Goal: Check status: Check status

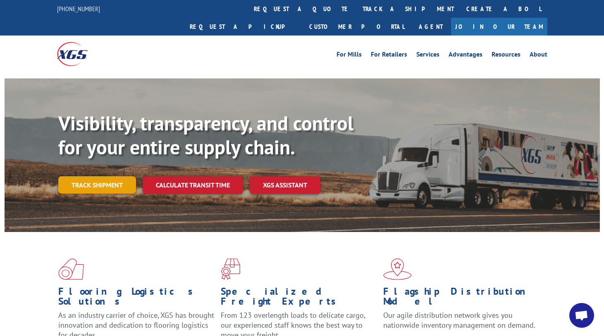
click at [77, 177] on link "Track shipment" at bounding box center [97, 185] width 78 height 17
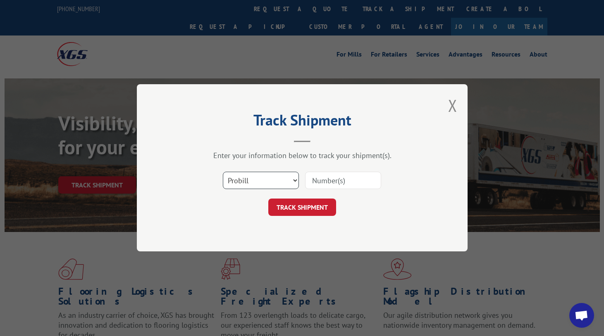
click at [255, 181] on select "Select category... Probill BOL PO" at bounding box center [261, 180] width 76 height 17
select select "po"
click at [223, 172] on select "Select category... Probill BOL PO" at bounding box center [261, 180] width 76 height 17
click at [347, 177] on input at bounding box center [343, 180] width 76 height 17
paste input "19517525"
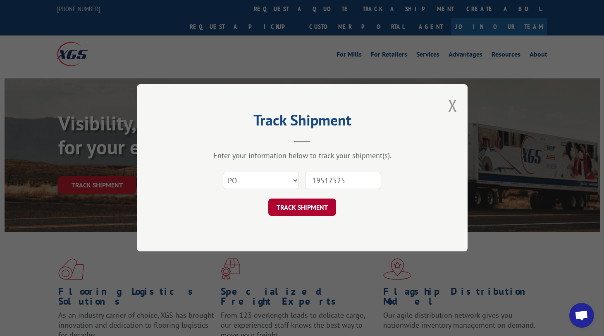
type input "19517525"
click at [310, 211] on button "TRACK SHIPMENT" at bounding box center [302, 207] width 68 height 17
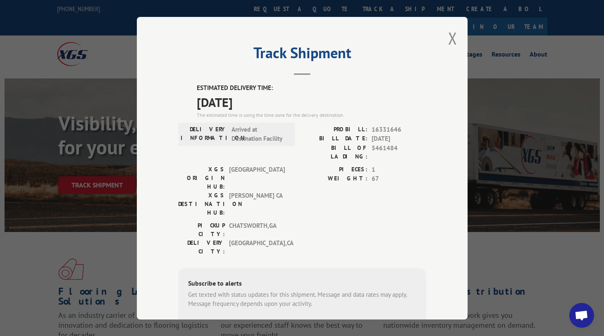
click at [210, 48] on h2 "Track Shipment" at bounding box center [302, 55] width 248 height 16
click at [450, 38] on button "Close modal" at bounding box center [452, 38] width 9 height 22
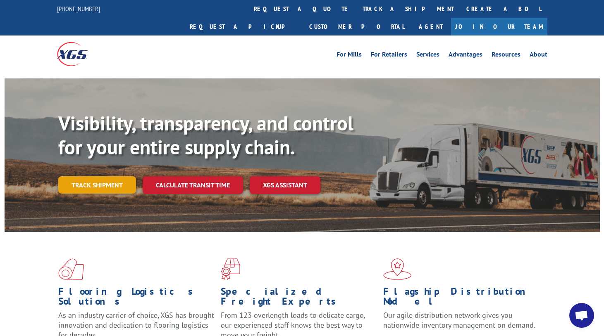
click at [76, 177] on link "Track shipment" at bounding box center [97, 185] width 78 height 17
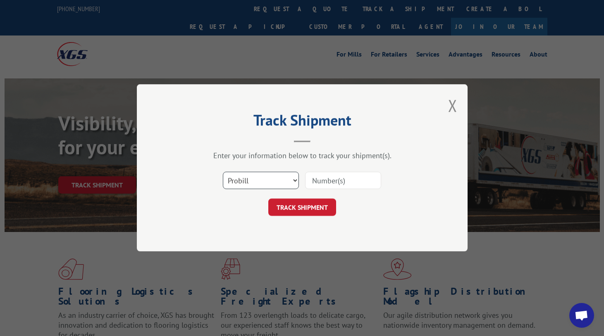
click at [244, 181] on select "Select category... Probill BOL PO" at bounding box center [261, 180] width 76 height 17
select select "po"
click at [223, 172] on select "Select category... Probill BOL PO" at bounding box center [261, 180] width 76 height 17
click at [332, 174] on input at bounding box center [343, 180] width 76 height 17
paste input "66535436"
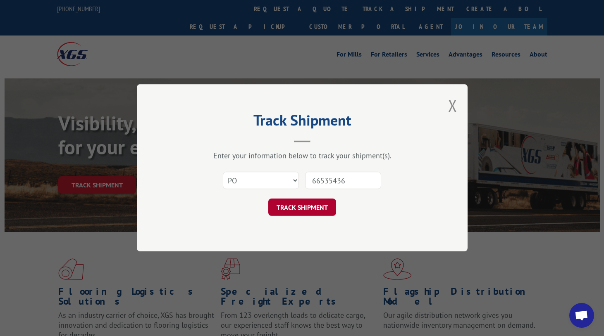
type input "66535436"
click at [313, 206] on button "TRACK SHIPMENT" at bounding box center [302, 207] width 68 height 17
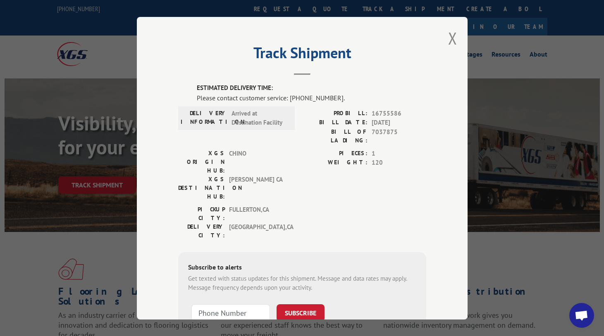
click at [311, 205] on div "PICKUP CITY: [GEOGRAPHIC_DATA] , [GEOGRAPHIC_DATA]: [GEOGRAPHIC_DATA] , [GEOGRA…" at bounding box center [302, 224] width 248 height 39
click at [412, 84] on label "ESTIMATED DELIVERY TIME:" at bounding box center [311, 89] width 229 height 10
click at [451, 37] on button "Close modal" at bounding box center [452, 38] width 9 height 22
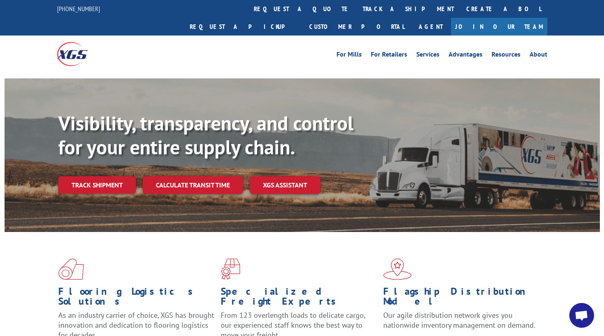
click at [102, 177] on link "Track shipment" at bounding box center [97, 185] width 78 height 17
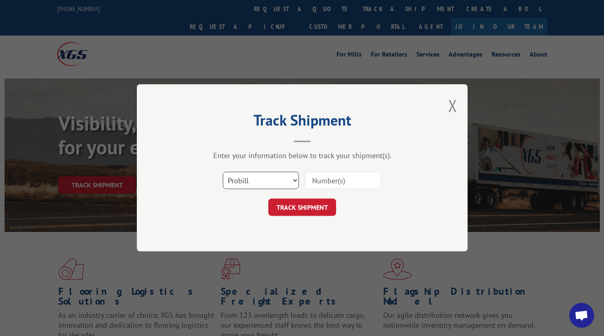
click at [255, 183] on select "Select category... Probill BOL PO" at bounding box center [261, 180] width 76 height 17
select select "po"
click at [223, 172] on select "Select category... Probill BOL PO" at bounding box center [261, 180] width 76 height 17
click at [309, 183] on input at bounding box center [343, 180] width 76 height 17
paste input "88536855"
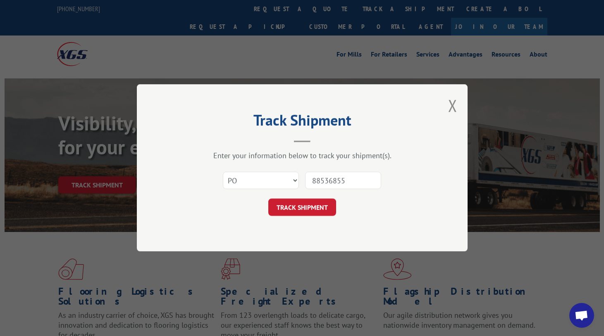
type input "88536855"
click at [313, 206] on button "TRACK SHIPMENT" at bounding box center [302, 207] width 68 height 17
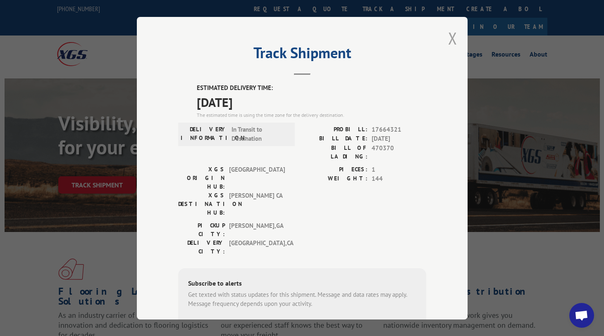
click at [452, 43] on button "Close modal" at bounding box center [452, 38] width 9 height 22
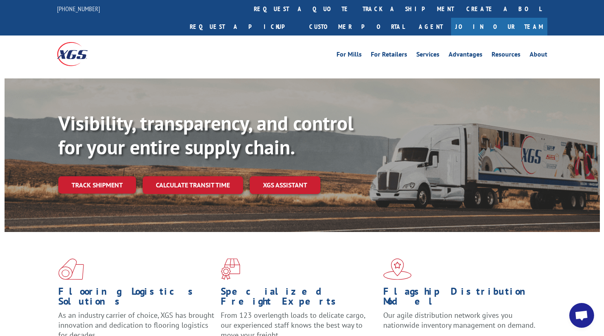
click at [109, 177] on link "Track shipment" at bounding box center [97, 185] width 78 height 17
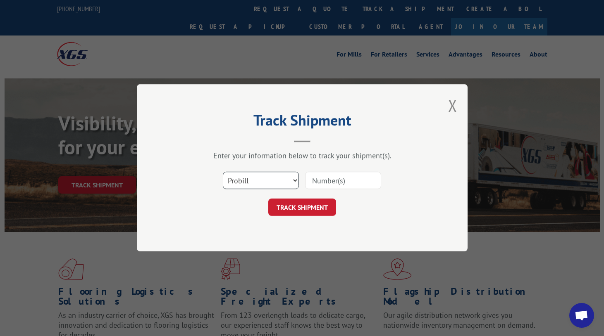
drag, startPoint x: 246, startPoint y: 180, endPoint x: 244, endPoint y: 191, distance: 10.8
click at [246, 180] on select "Select category... Probill BOL PO" at bounding box center [261, 180] width 76 height 17
select select "po"
click at [223, 172] on select "Select category... Probill BOL PO" at bounding box center [261, 180] width 76 height 17
click at [315, 182] on input at bounding box center [343, 180] width 76 height 17
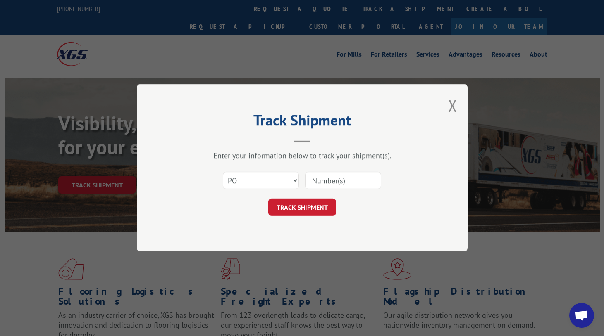
paste input "68546678"
type input "68546678"
click at [315, 204] on button "TRACK SHIPMENT" at bounding box center [302, 207] width 68 height 17
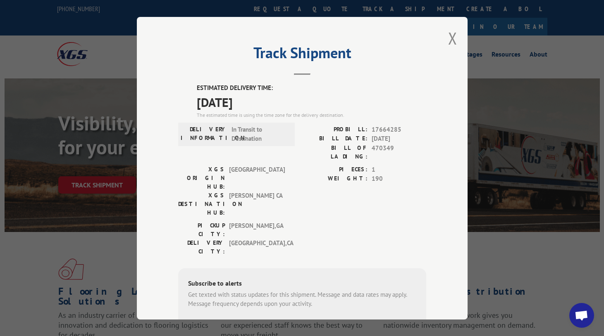
click at [203, 61] on h2 "Track Shipment" at bounding box center [302, 55] width 248 height 16
